Goal: Transaction & Acquisition: Purchase product/service

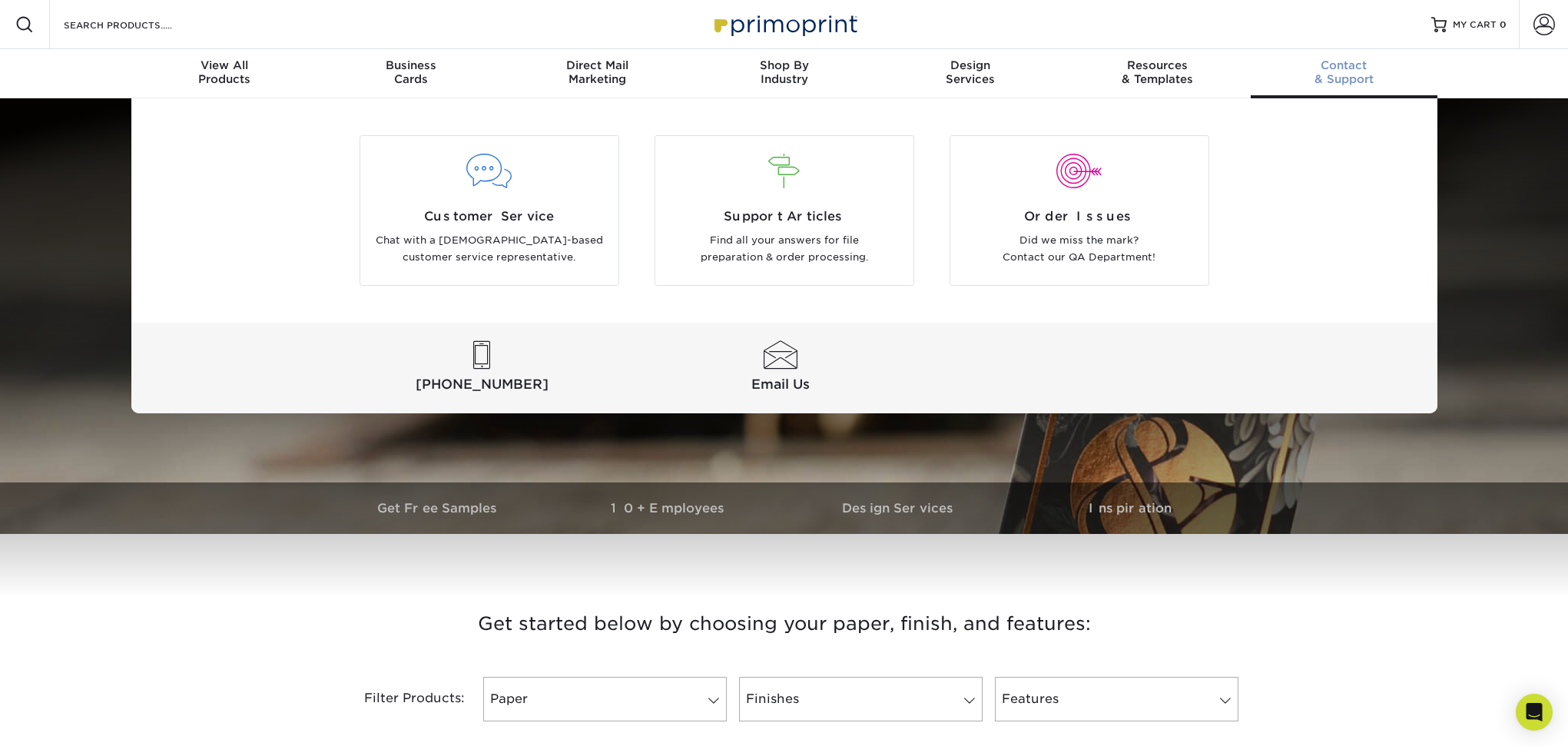
click at [1351, 80] on div "Contact & Support" at bounding box center [1345, 72] width 187 height 28
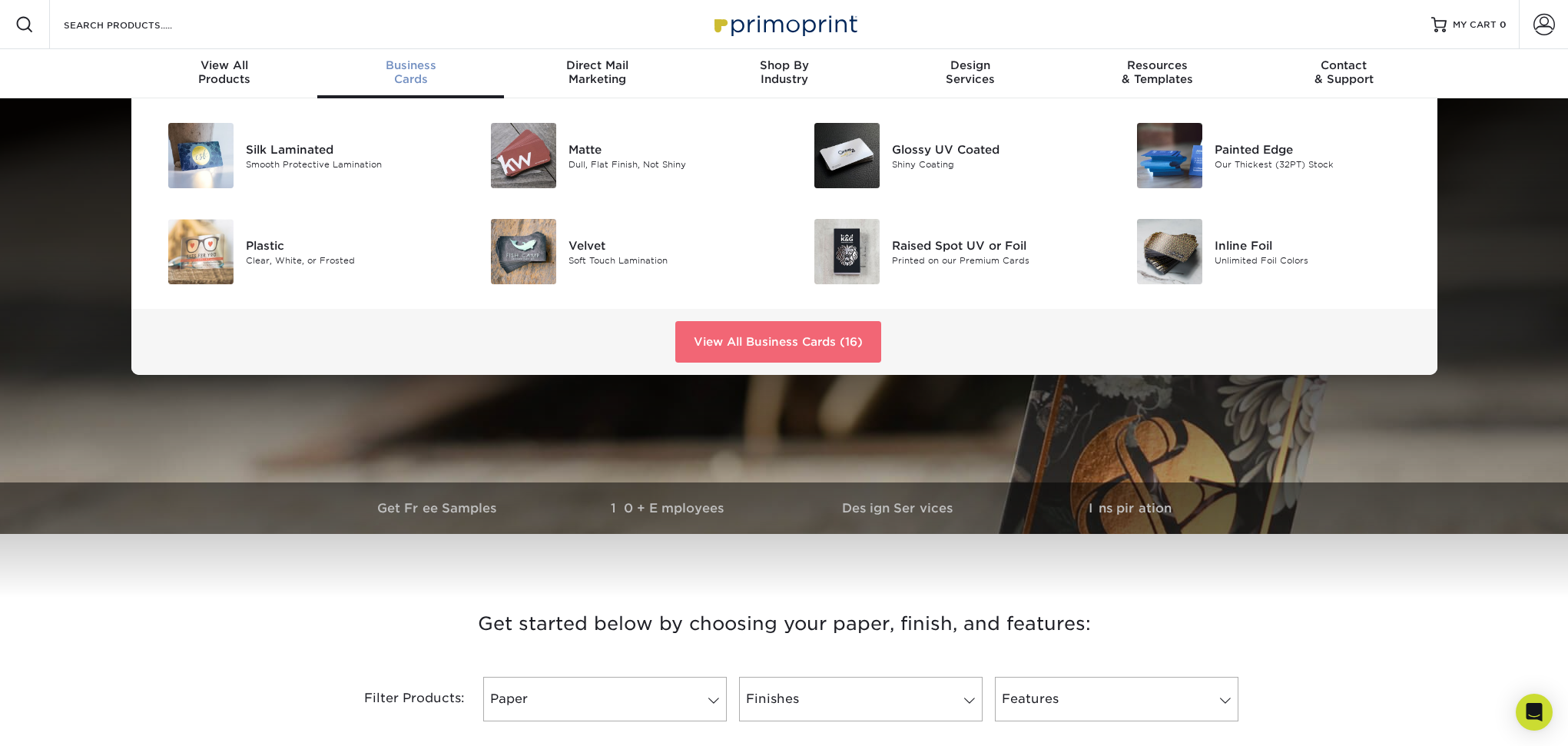
click at [765, 333] on link "View All Business Cards (16)" at bounding box center [778, 341] width 206 height 41
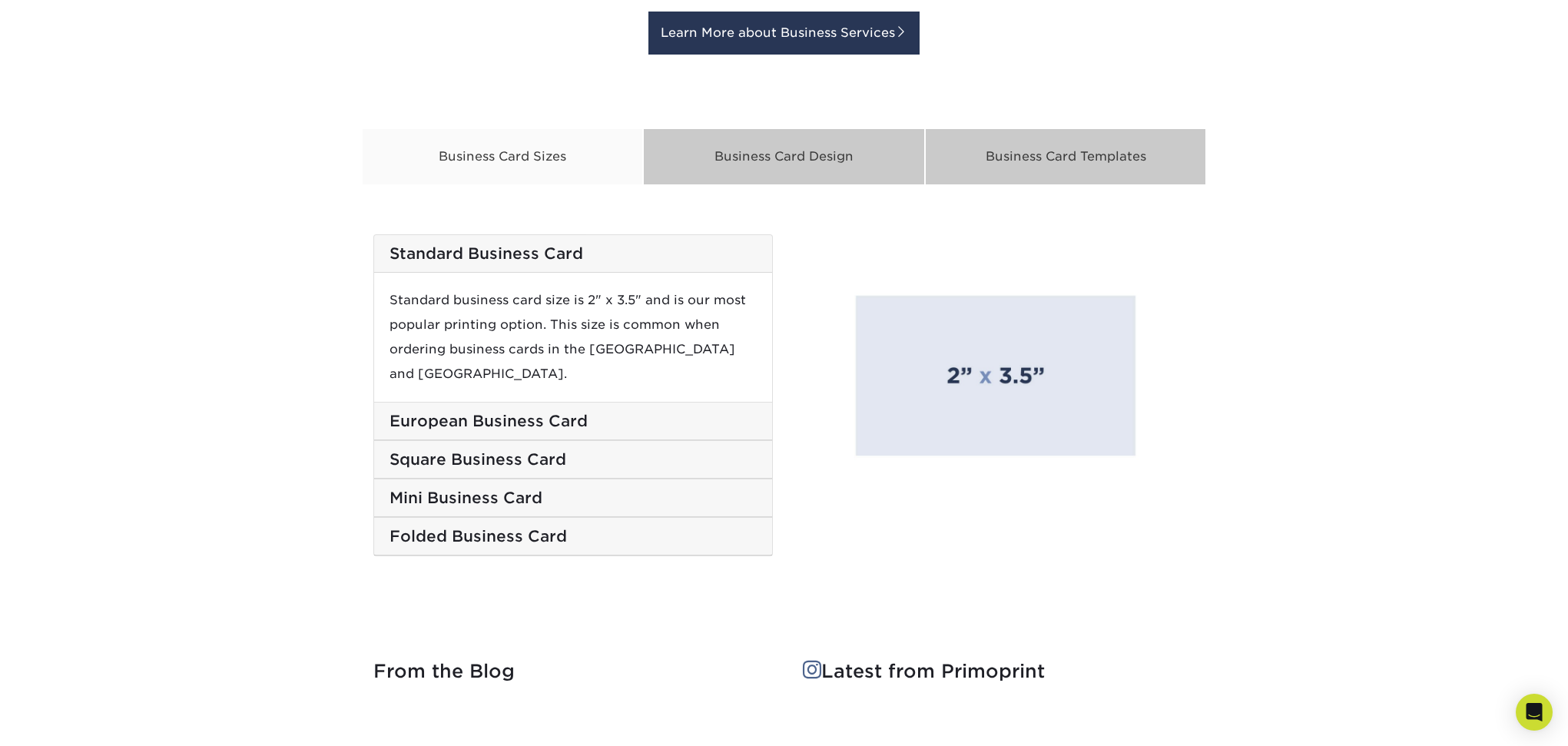
scroll to position [2449, 0]
click at [446, 488] on h5 "Mini Business Card" at bounding box center [574, 497] width 368 height 18
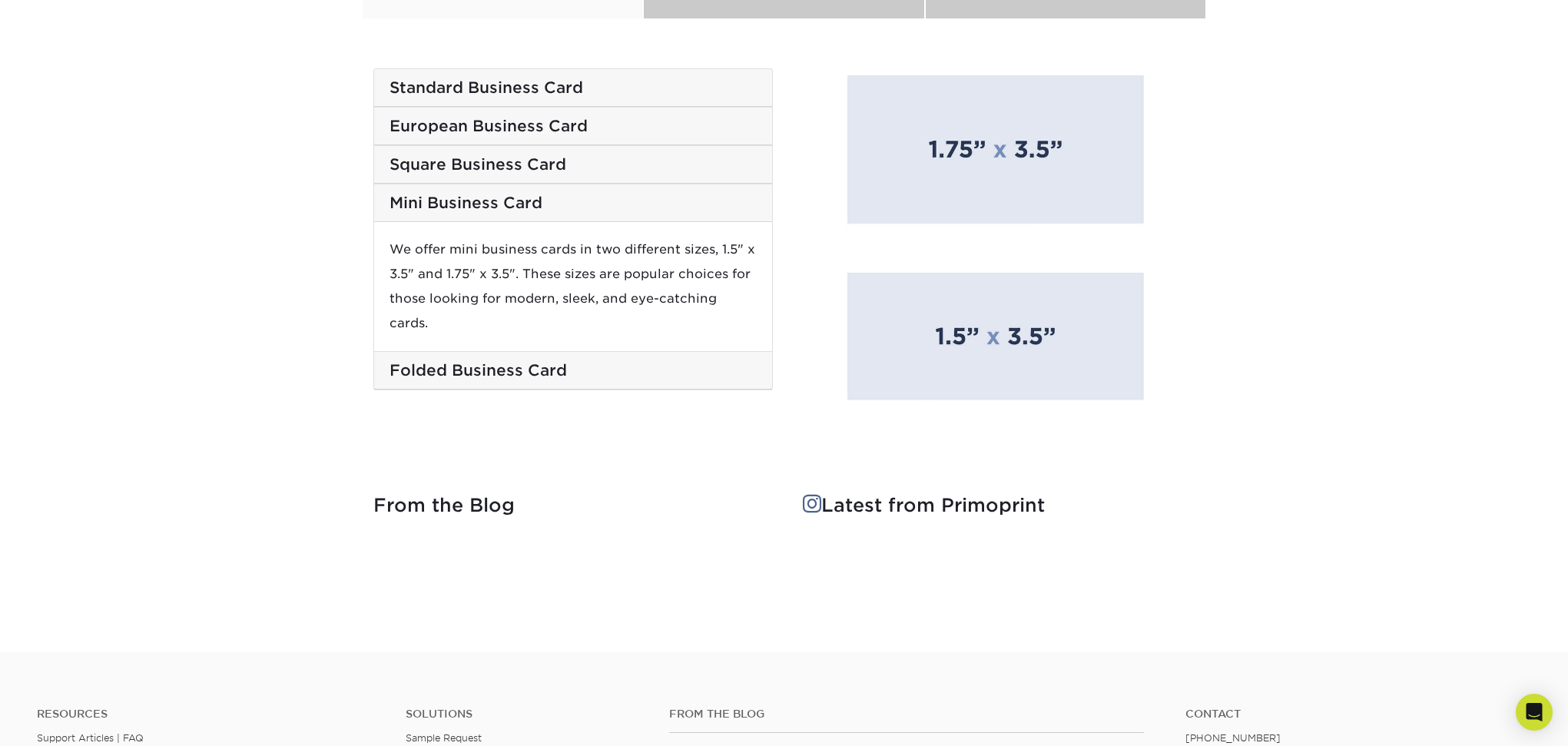
scroll to position [2575, 0]
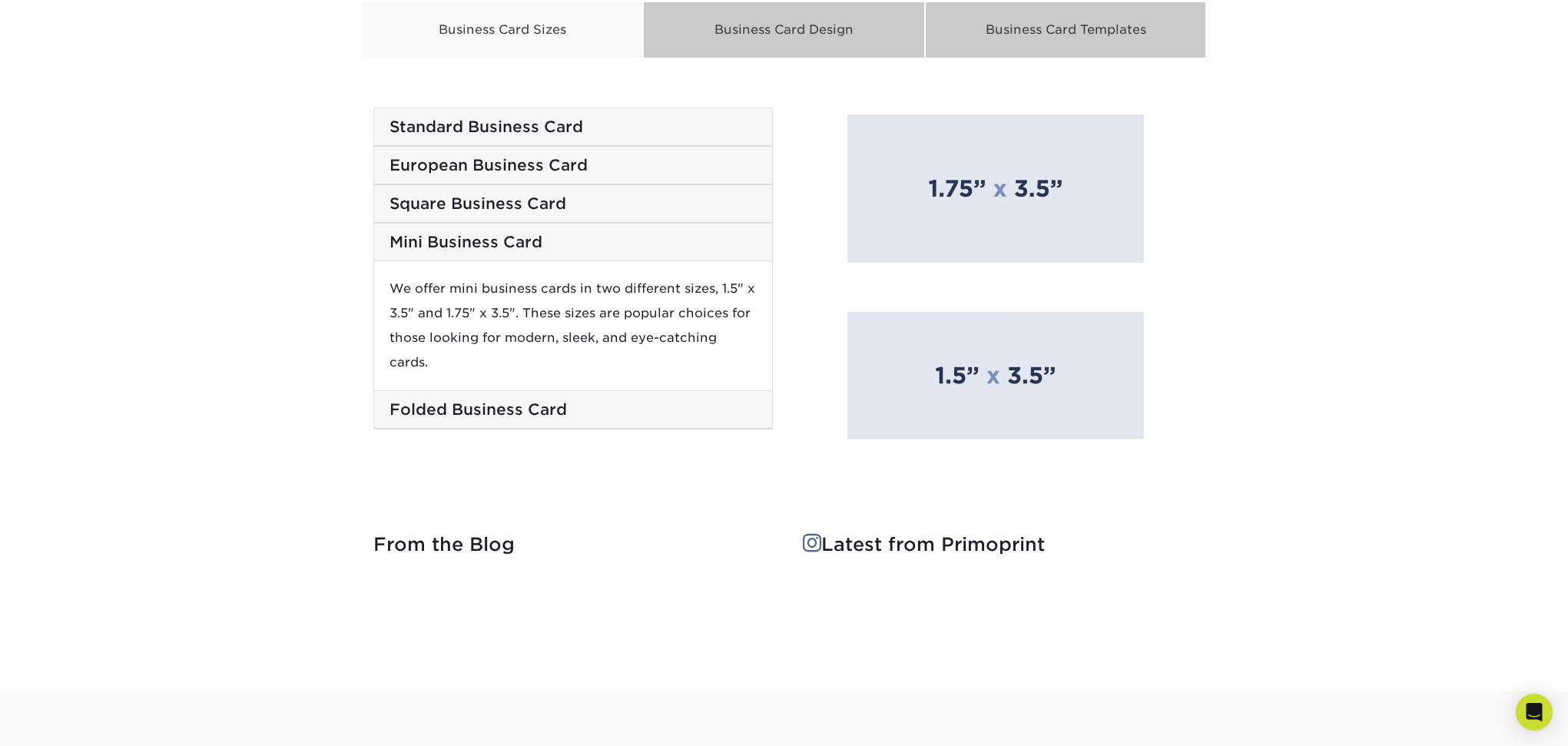
click at [470, 238] on h5 "Mini Business Card" at bounding box center [574, 242] width 368 height 18
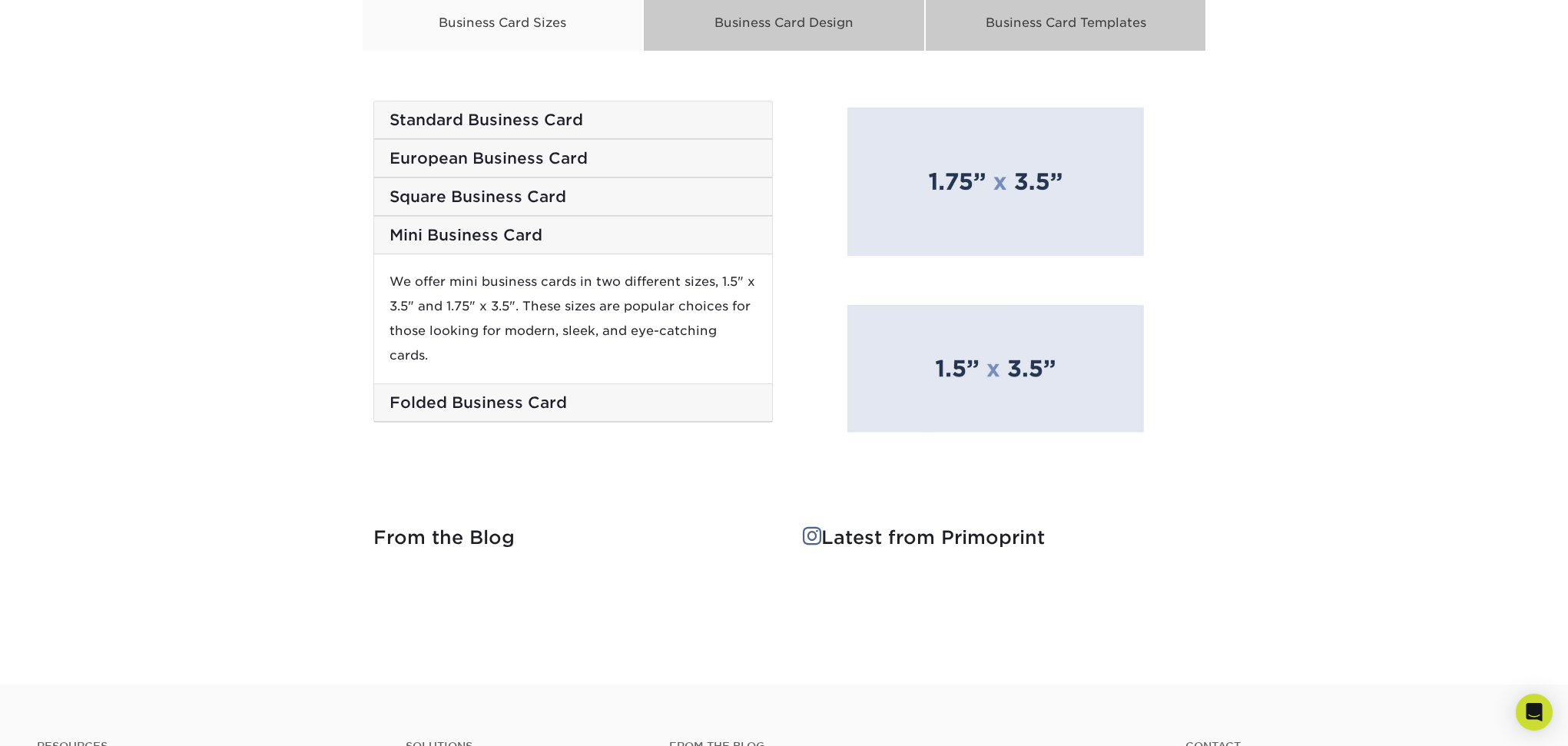
click at [470, 230] on h5 "Mini Business Card" at bounding box center [574, 234] width 368 height 18
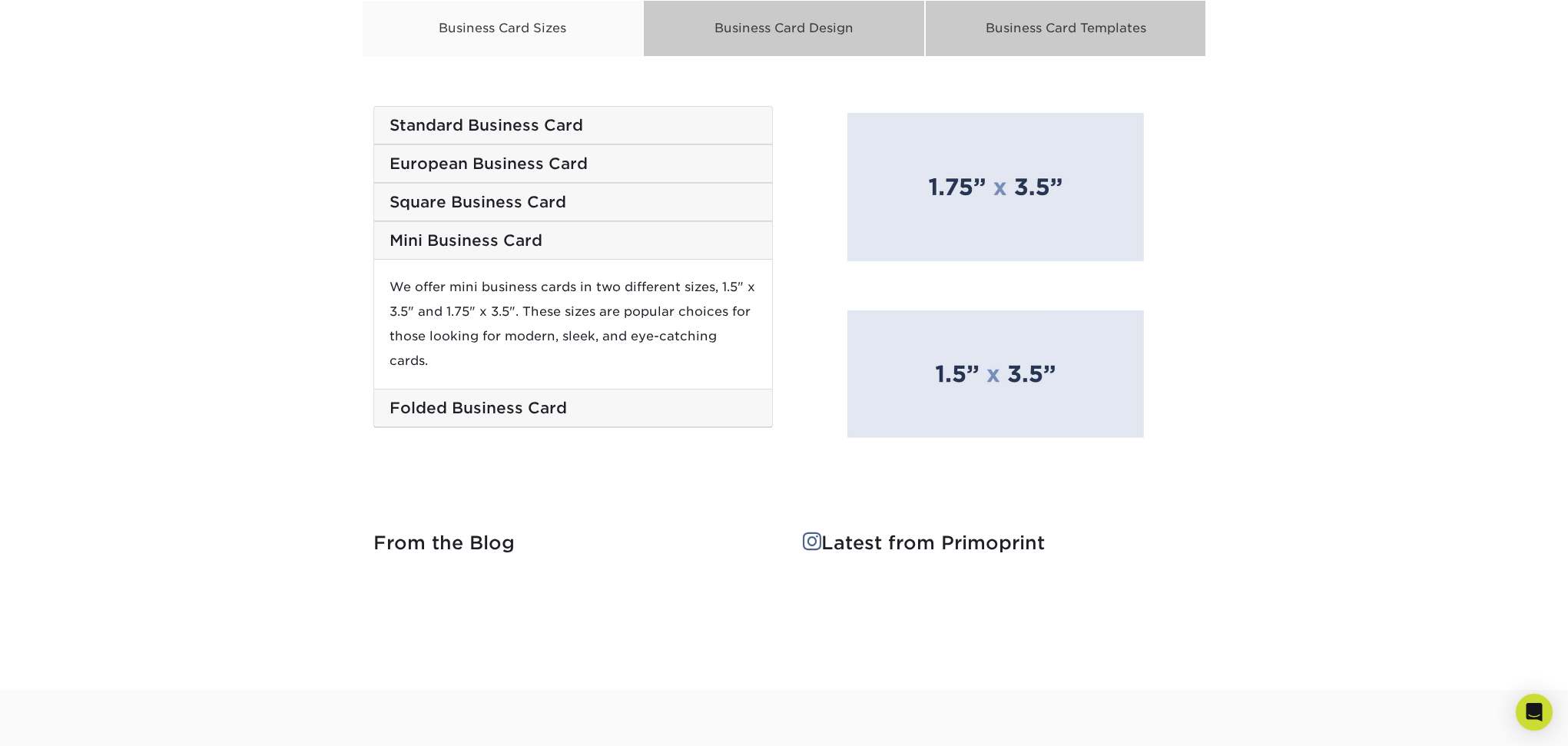
click at [470, 231] on h5 "Mini Business Card" at bounding box center [574, 240] width 368 height 18
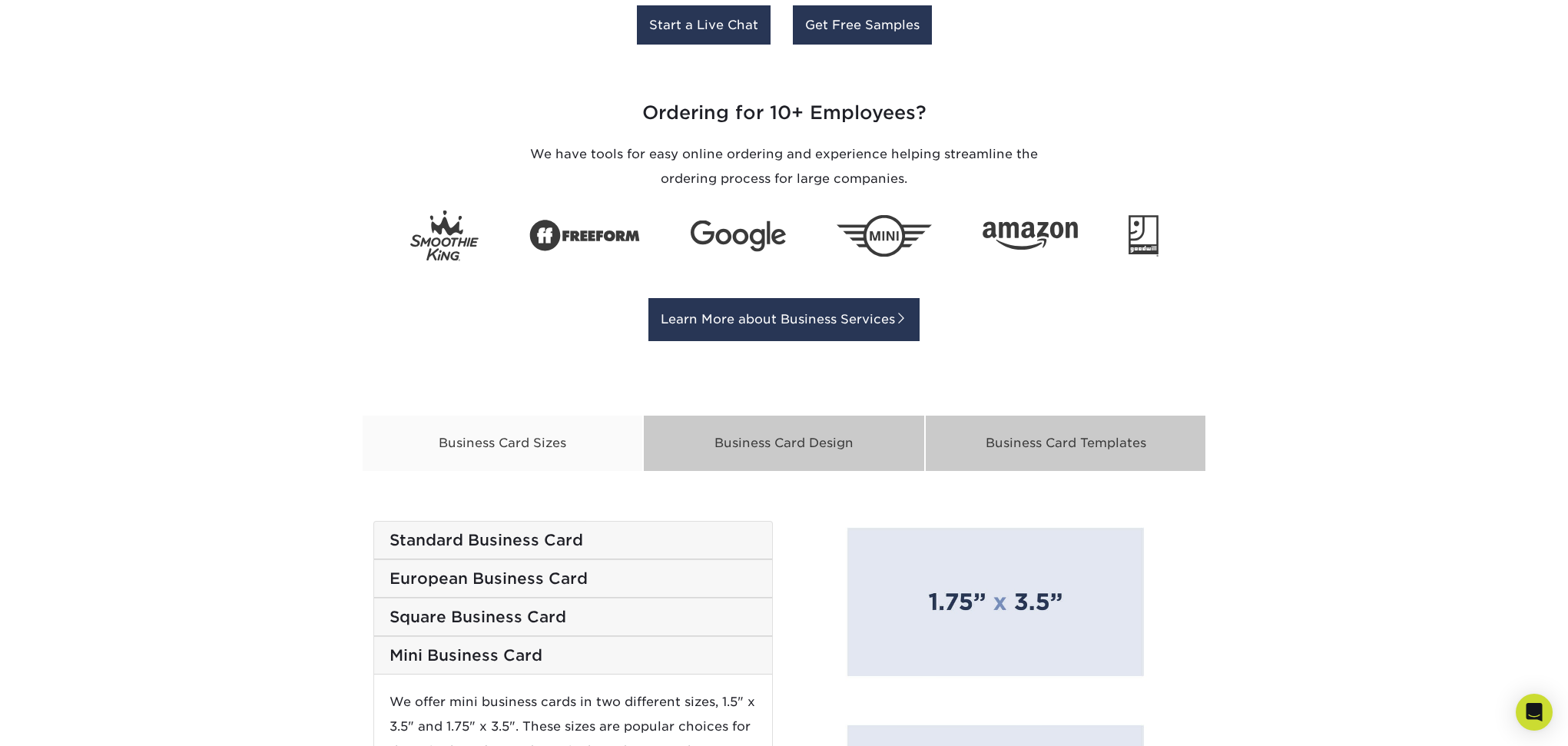
scroll to position [2171, 0]
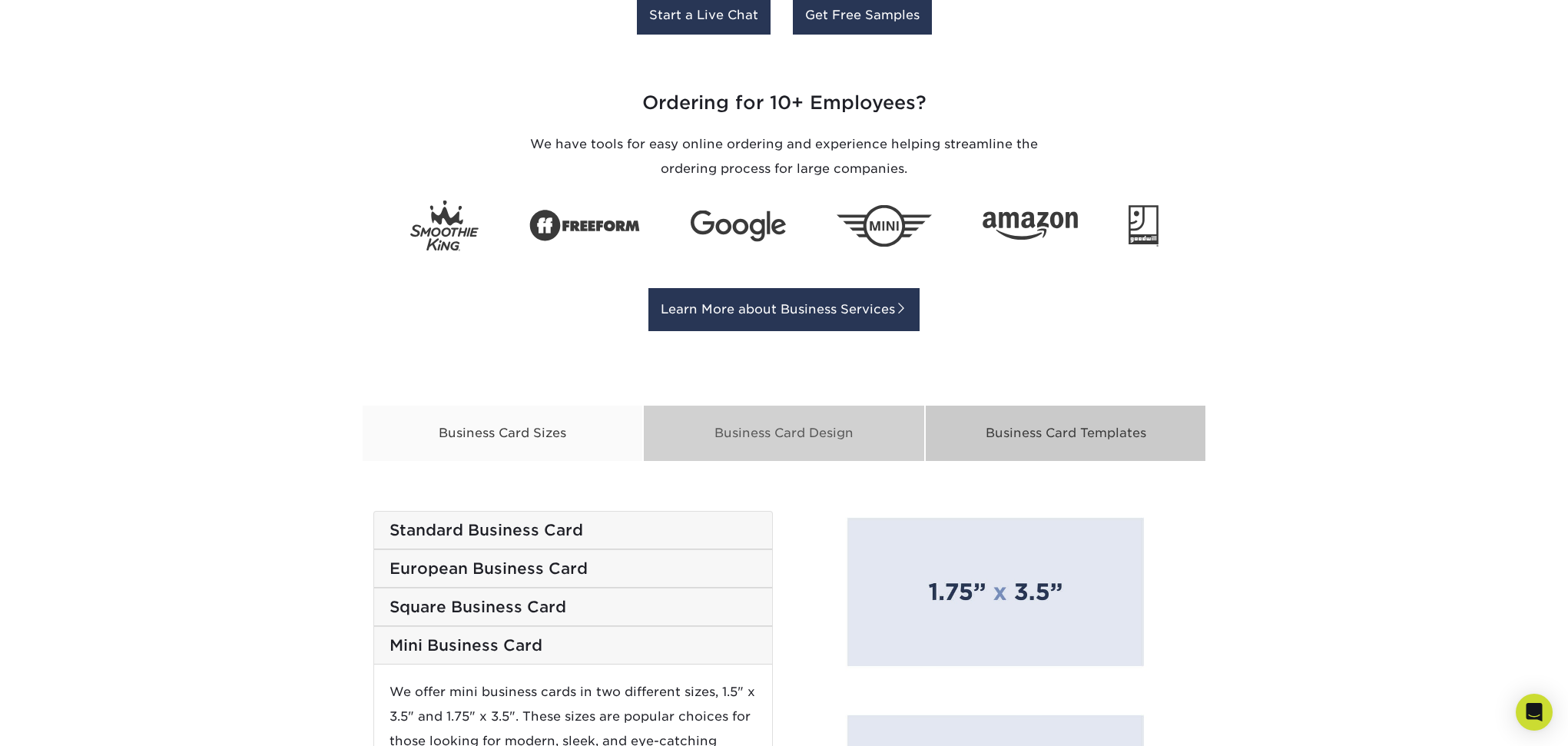
click at [745, 428] on div "Business Card Design" at bounding box center [784, 433] width 282 height 57
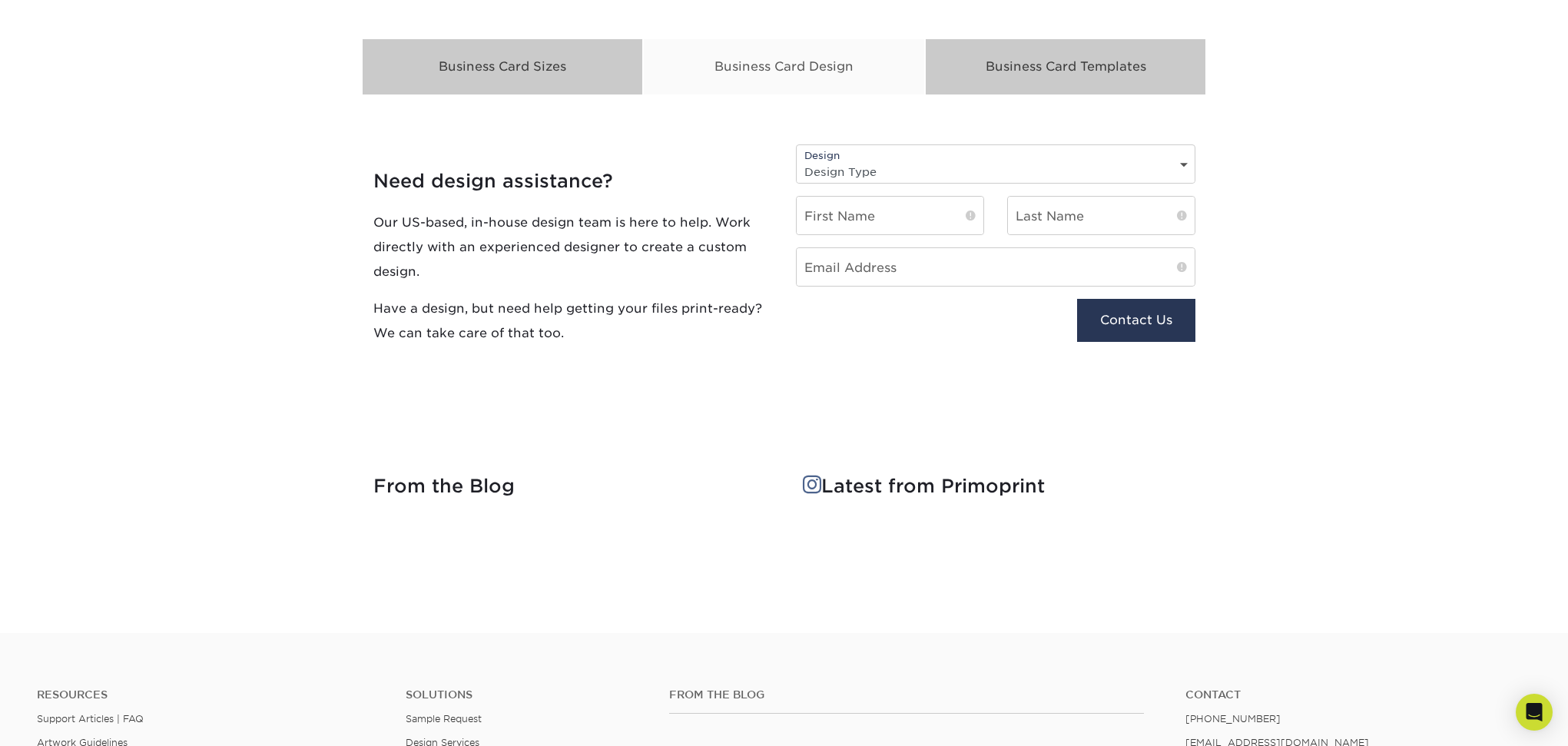
scroll to position [2539, 0]
click at [1063, 58] on div "Business Card Templates" at bounding box center [1066, 67] width 282 height 57
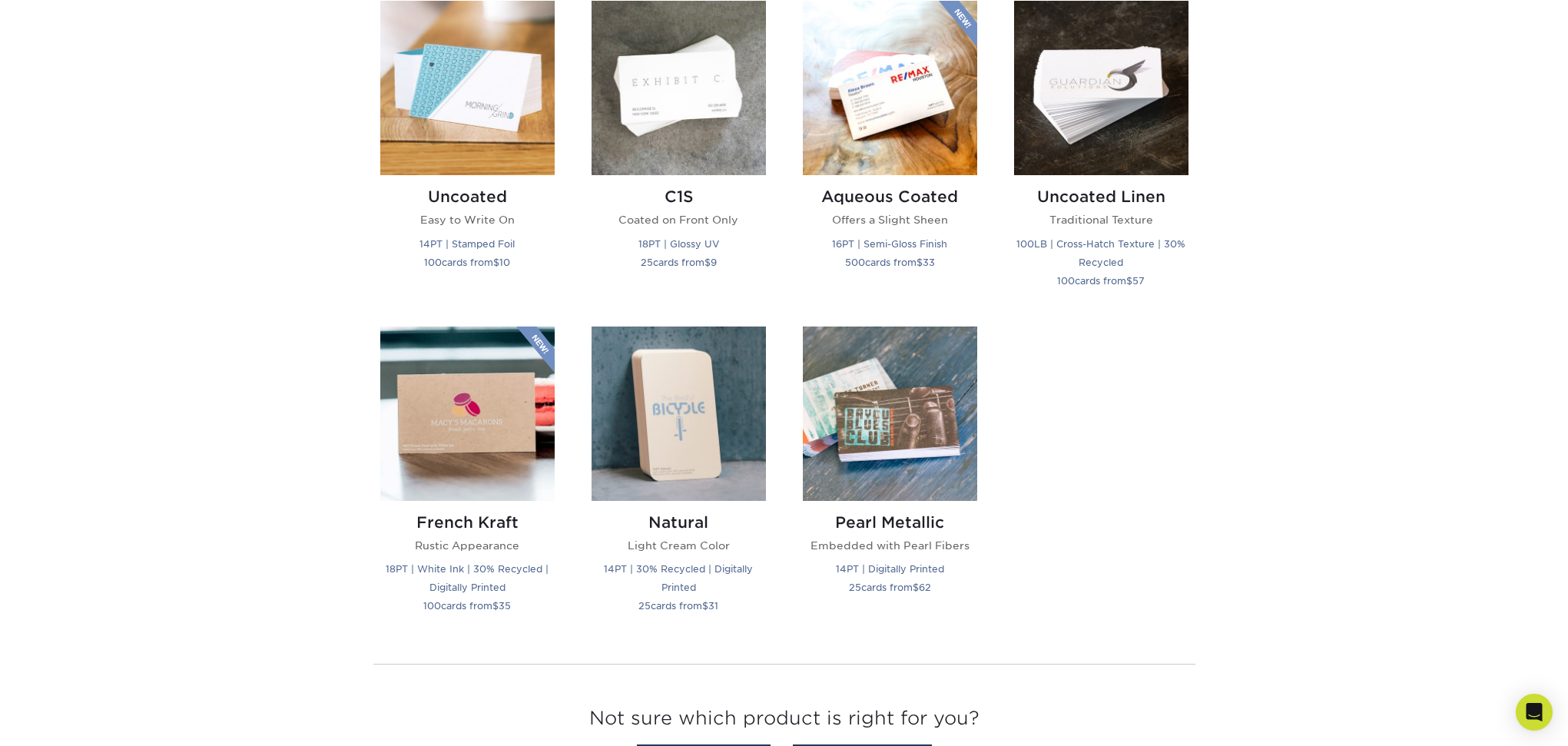
scroll to position [1419, 1]
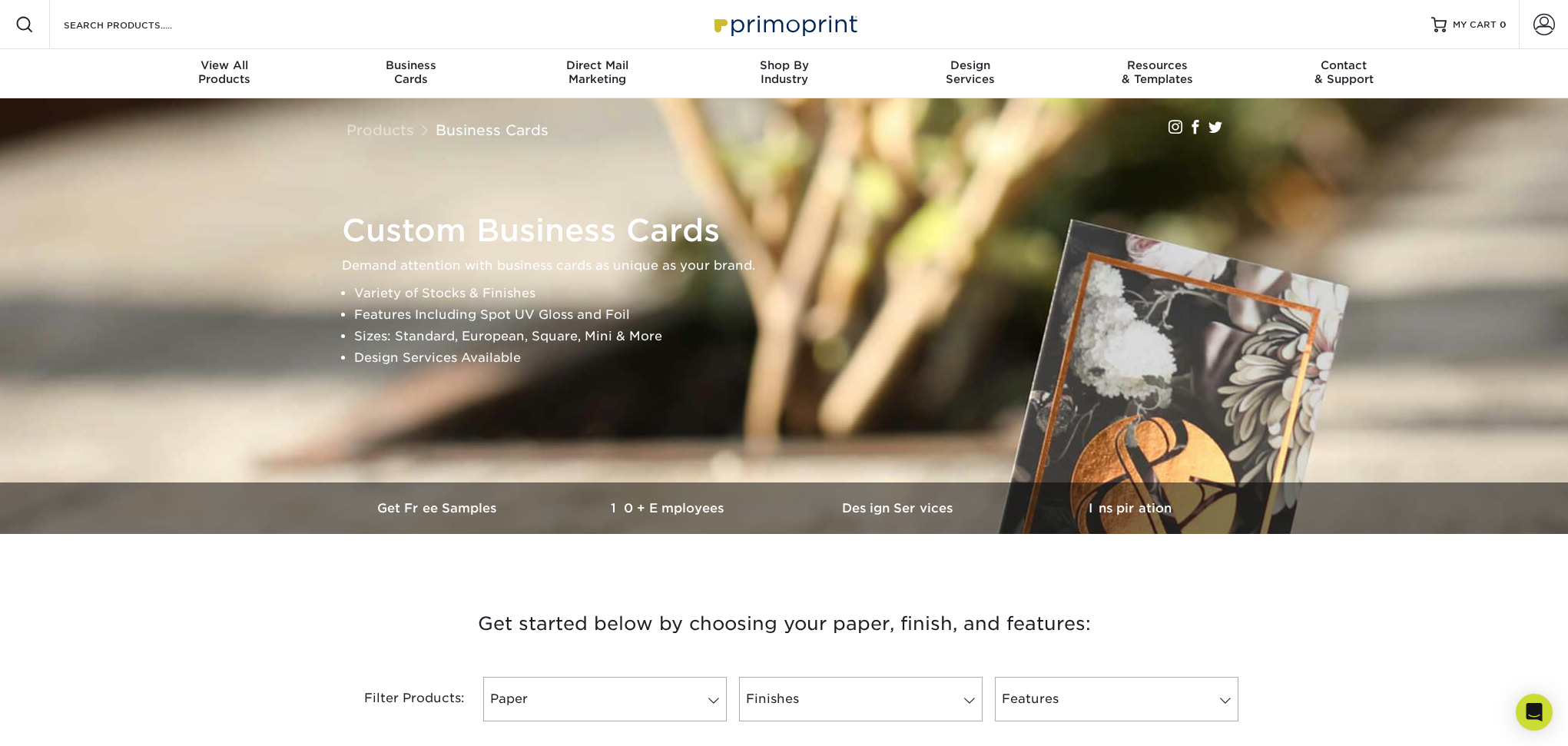
click at [547, 306] on ul "Variety of Stocks & Finishes Features Including Spot UV Gloss and Foil Sizes: S…" at bounding box center [792, 325] width 899 height 86
